Goal: Task Accomplishment & Management: Manage account settings

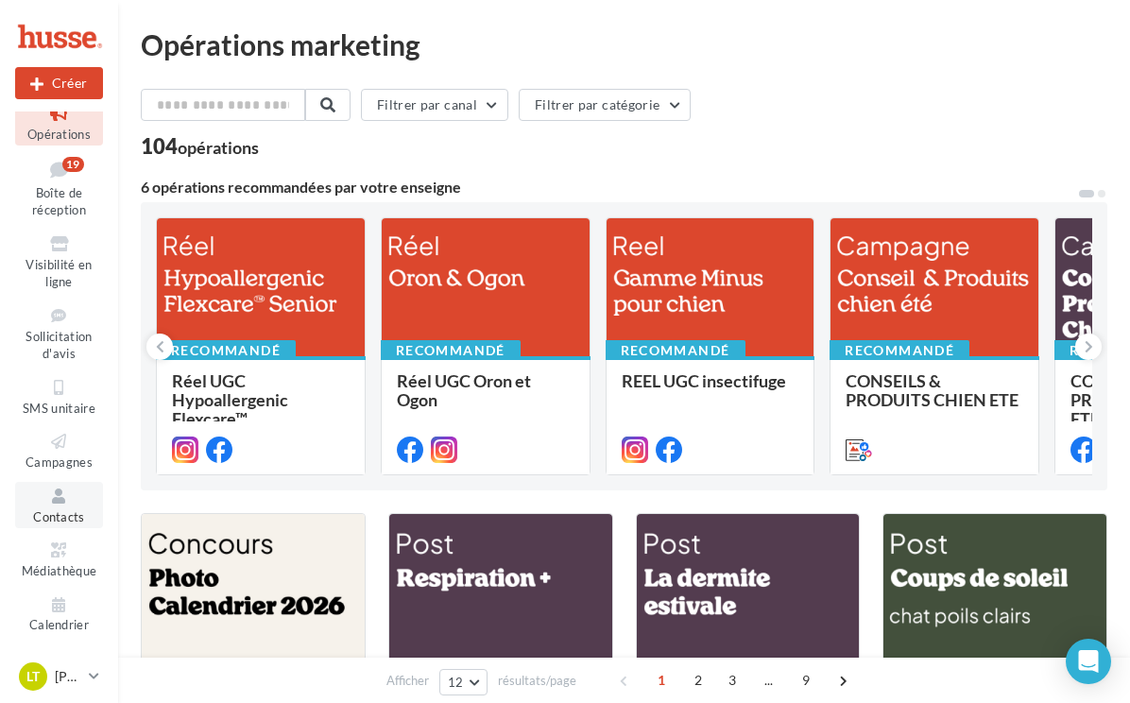
scroll to position [37, 0]
click at [34, 672] on span "Lt" at bounding box center [32, 676] width 13 height 19
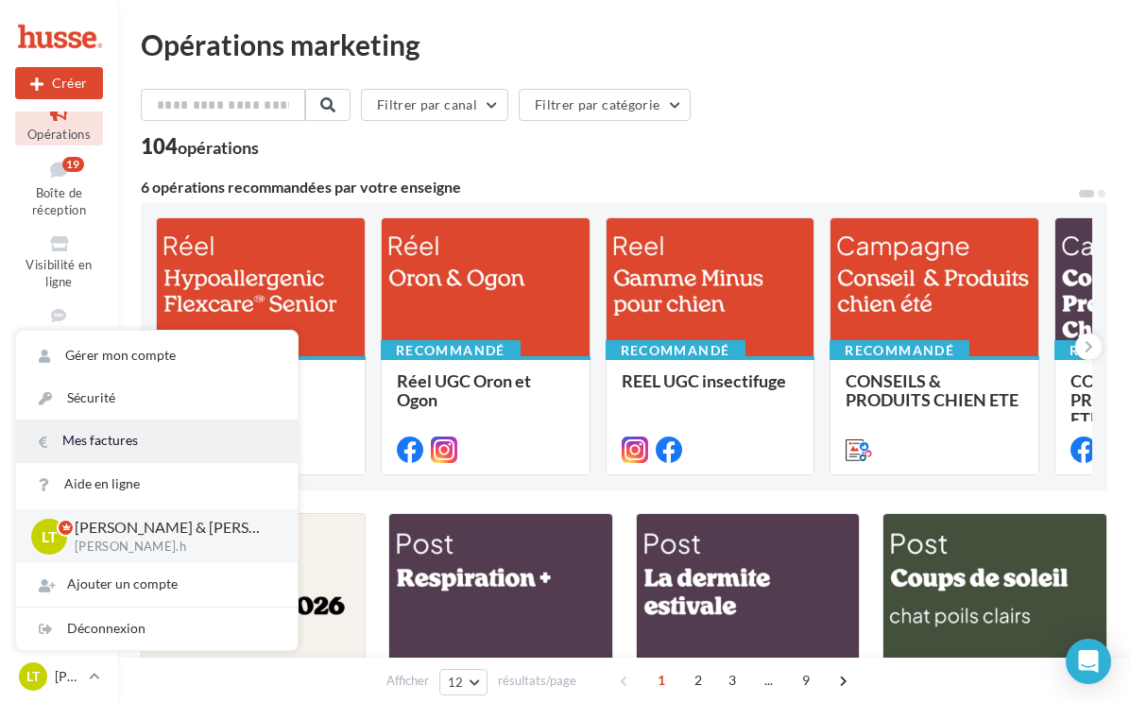
click at [94, 431] on link "Mes factures" at bounding box center [156, 440] width 281 height 43
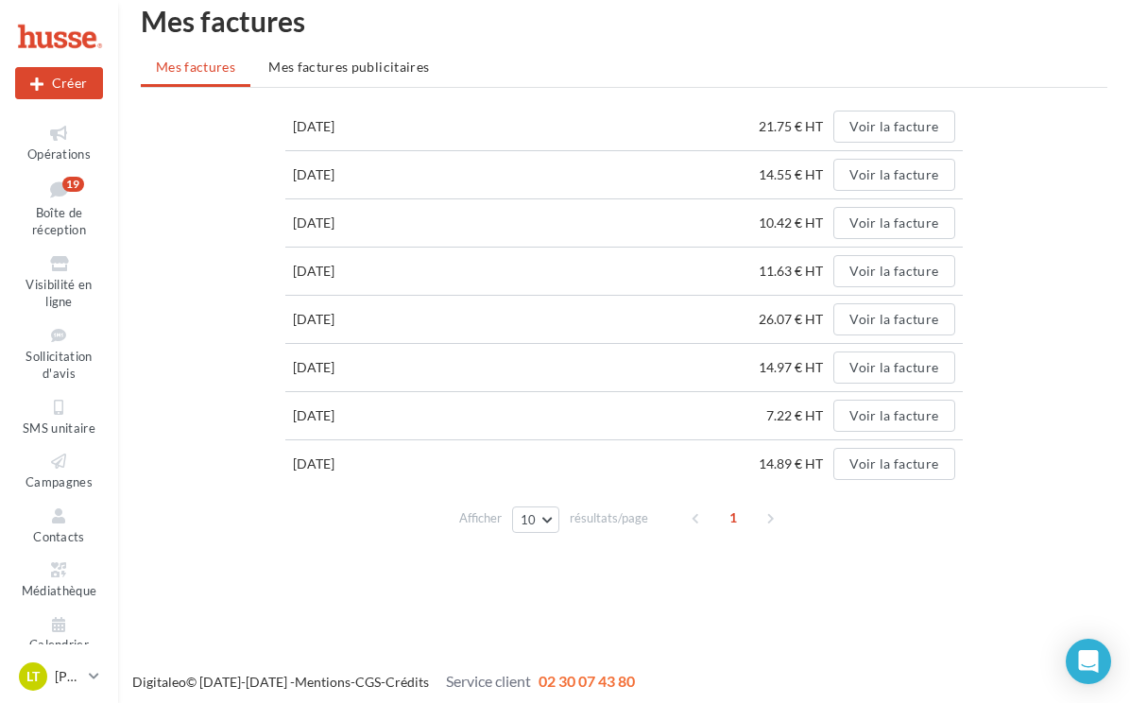
scroll to position [30, 0]
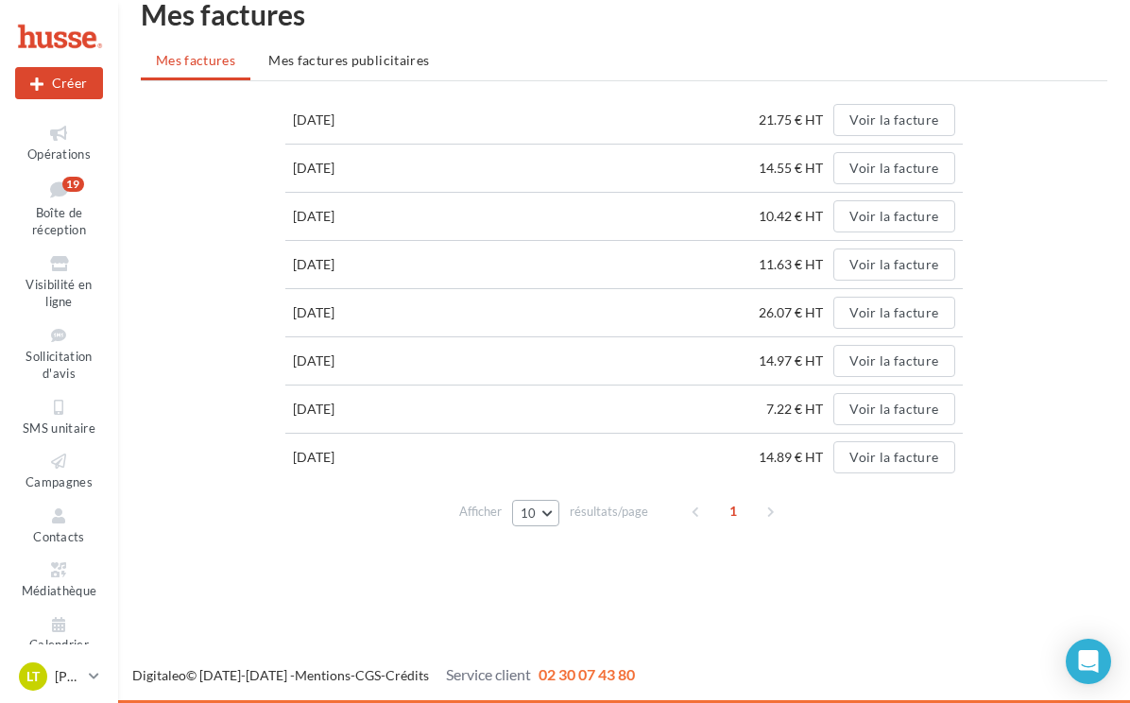
click at [543, 519] on button "10" at bounding box center [536, 513] width 48 height 26
click at [549, 452] on button "50" at bounding box center [578, 445] width 132 height 33
click at [887, 452] on button "Voir la facture" at bounding box center [893, 457] width 121 height 32
click at [922, 412] on button "Voir la facture" at bounding box center [893, 409] width 121 height 32
click at [909, 358] on button "Voir la facture" at bounding box center [893, 361] width 121 height 32
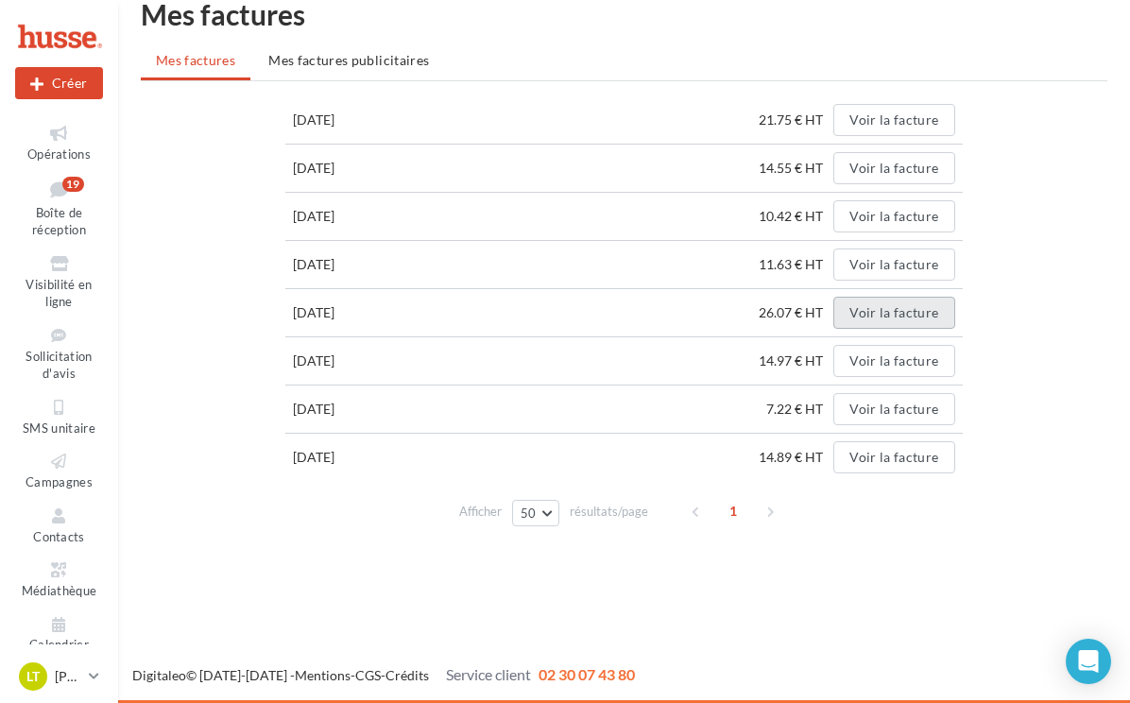
click at [915, 317] on button "Voir la facture" at bounding box center [893, 313] width 121 height 32
click at [918, 272] on button "Voir la facture" at bounding box center [893, 264] width 121 height 32
click at [920, 209] on button "Voir la facture" at bounding box center [893, 216] width 121 height 32
click at [929, 163] on button "Voir la facture" at bounding box center [893, 168] width 121 height 32
click at [921, 113] on button "Voir la facture" at bounding box center [893, 120] width 121 height 32
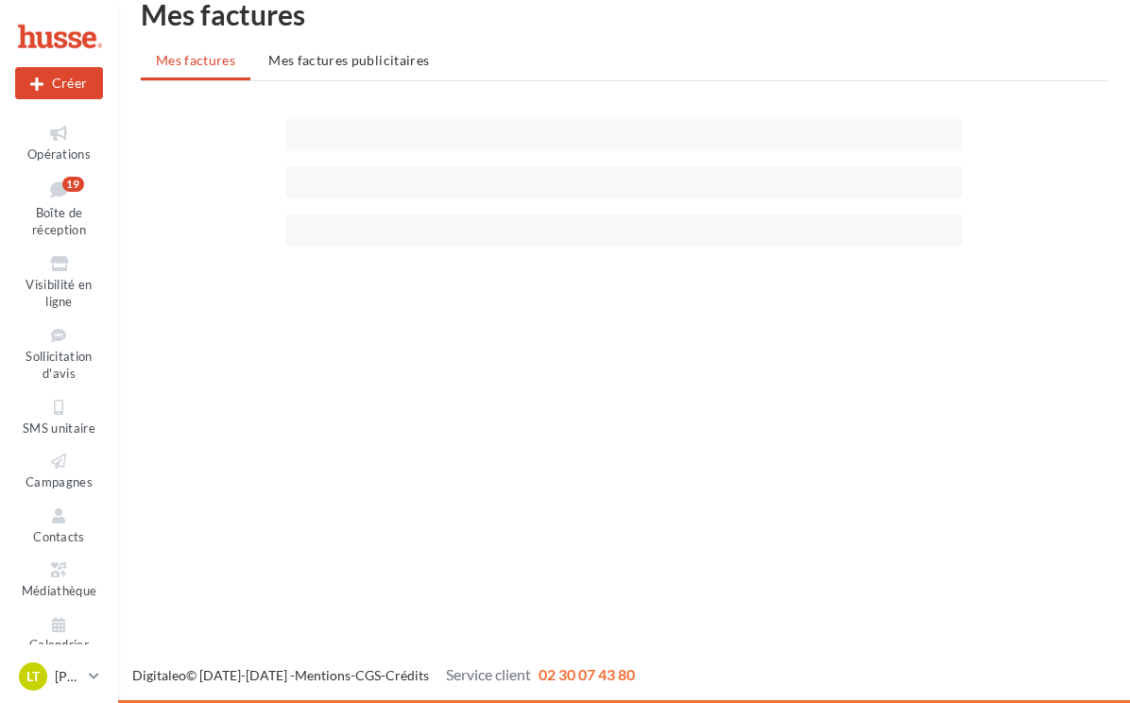
scroll to position [30, 0]
